Goal: Navigation & Orientation: Go to known website

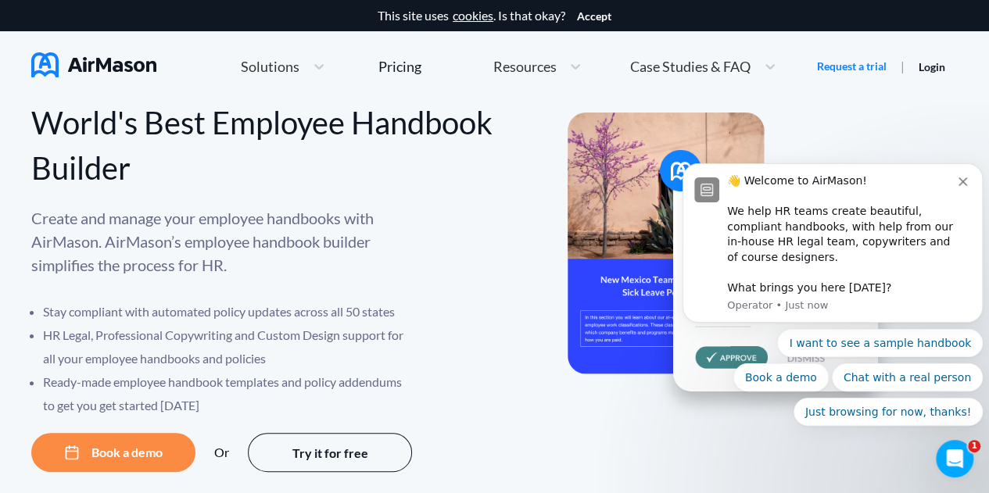
click at [933, 76] on body "👋 Welcome to AirMason! We help HR teams create beautiful, compliant handbooks, …" at bounding box center [832, 256] width 300 height 377
click at [965, 186] on icon "Dismiss notification" at bounding box center [962, 181] width 9 height 9
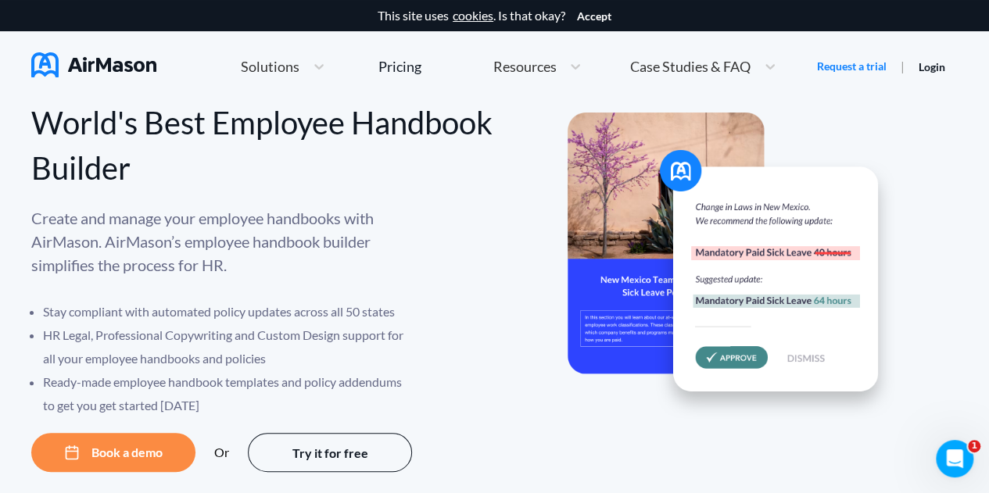
click at [936, 70] on link "Login" at bounding box center [931, 66] width 27 height 13
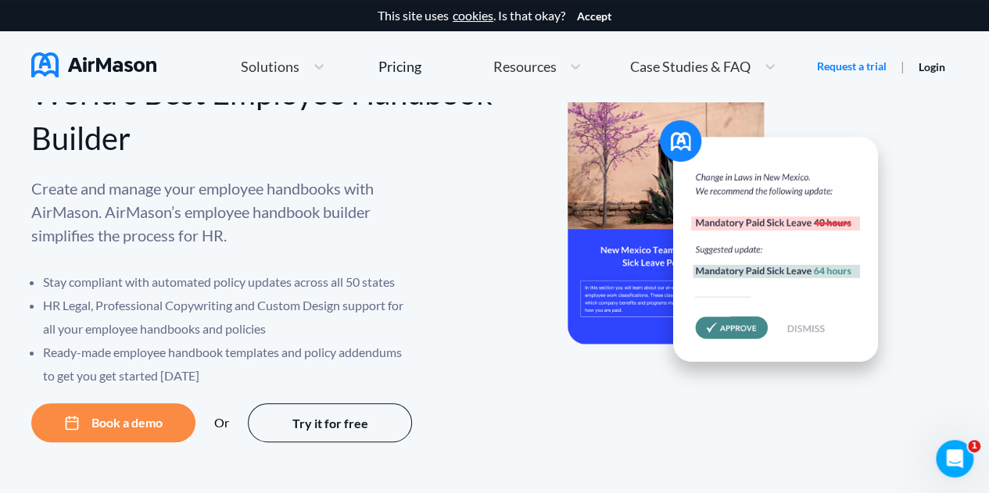
click at [935, 70] on link "Login" at bounding box center [931, 66] width 27 height 13
